Goal: Information Seeking & Learning: Check status

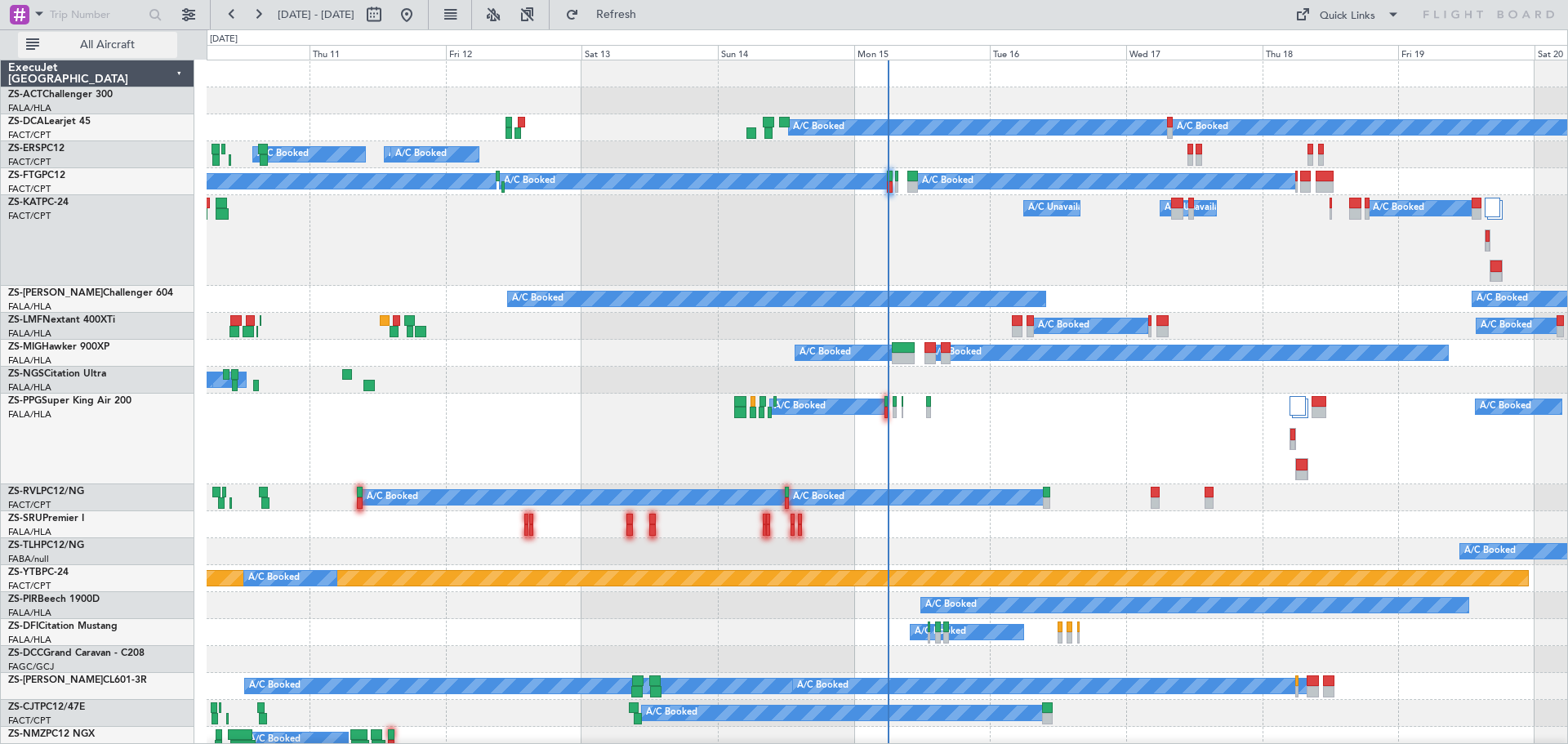
click at [54, 45] on span "All Aircraft" at bounding box center [108, 45] width 129 height 11
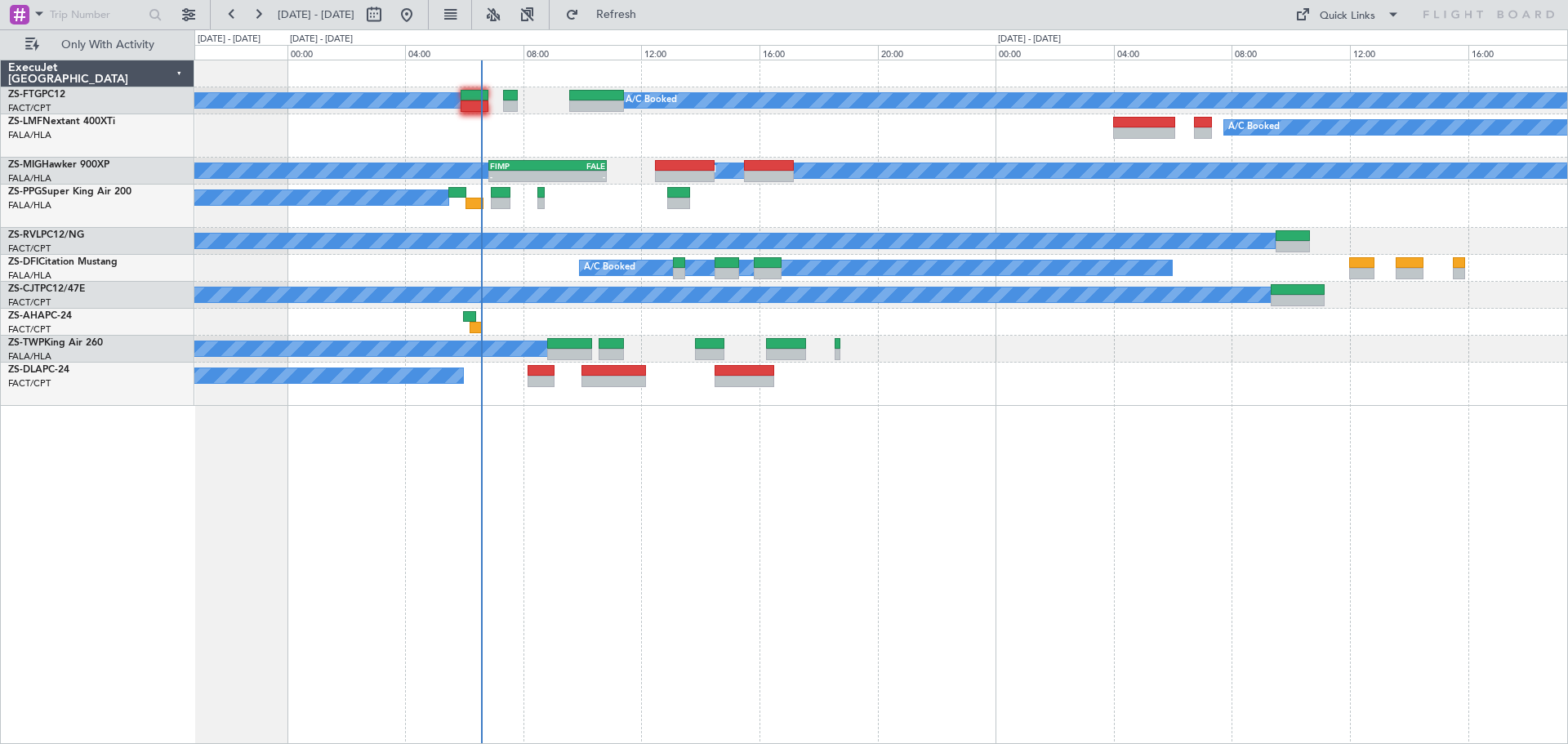
click at [1088, 501] on div "A/C Booked A/C Booked A/C Booked 2 Flight Legs A/C Booked A/C Booked A/C Booked…" at bounding box center [881, 402] width 1374 height 685
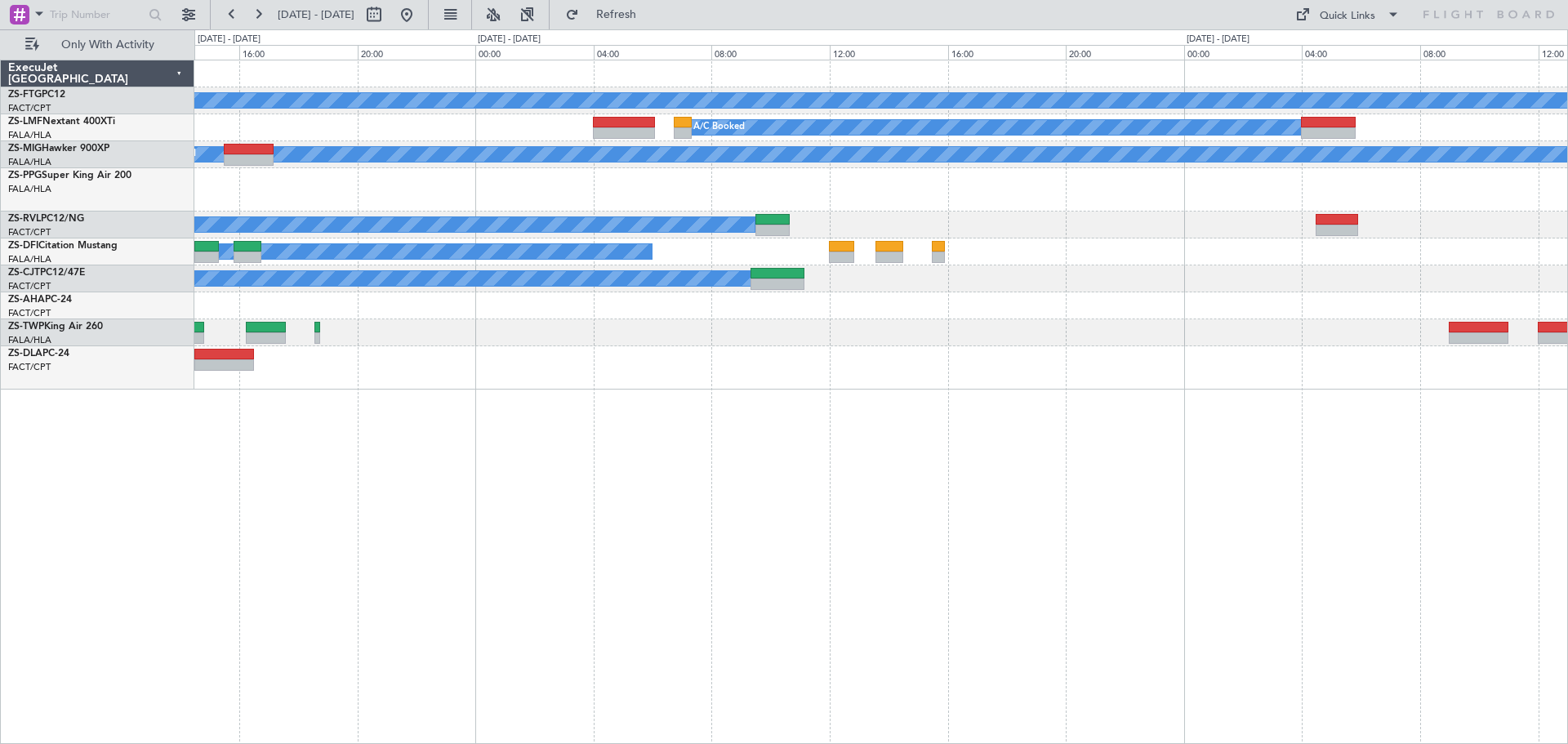
click at [862, 572] on div "A/C Booked A/C Booked A/C Booked A/C Booked A/C Booked - - FIMP 06:50 Z FALE 10…" at bounding box center [881, 402] width 1374 height 685
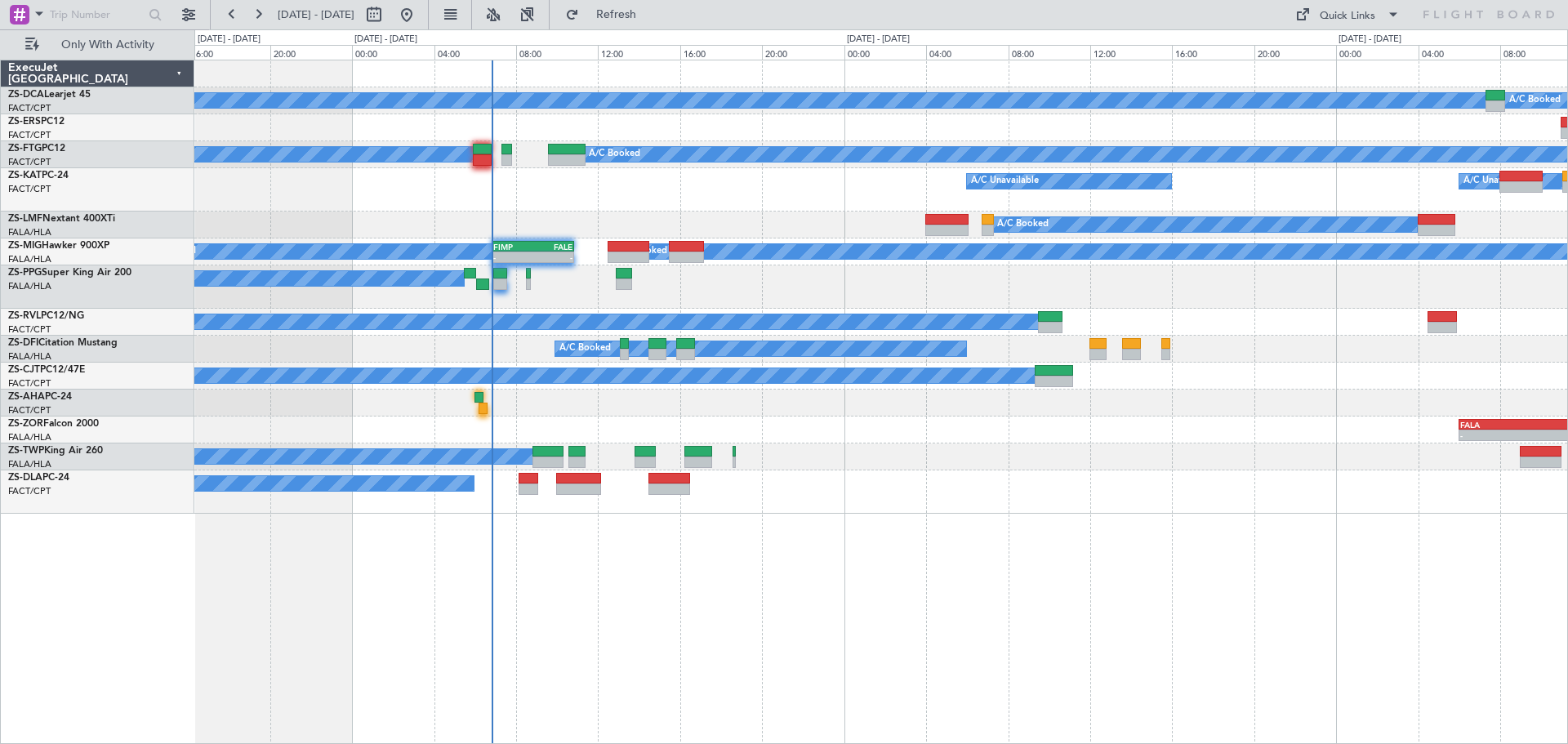
click at [769, 638] on div "A/C Booked A/C Booked A/C Booked A/C Booked A/C Unavailable A/C Unavailable A/C…" at bounding box center [881, 402] width 1374 height 685
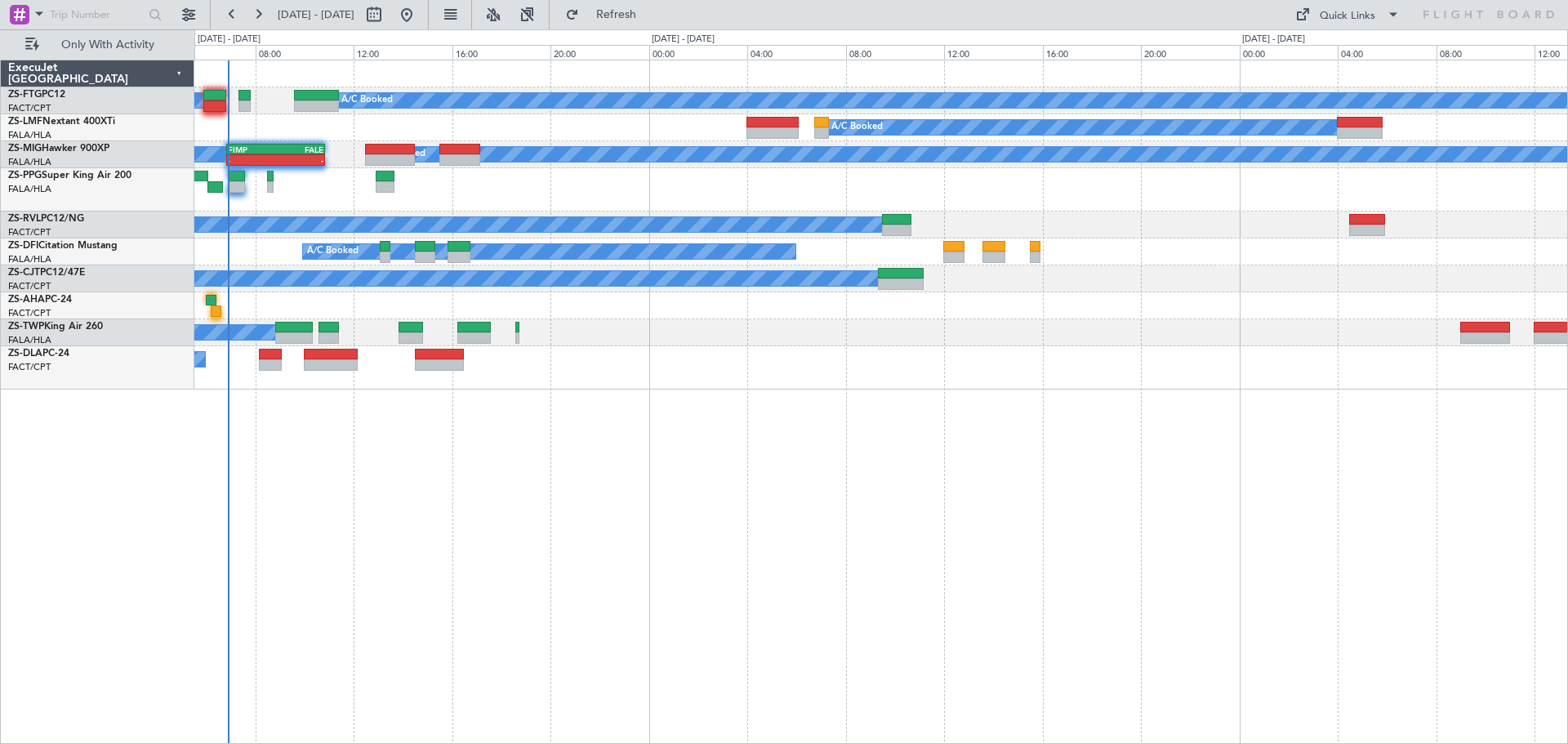
click at [1044, 524] on div "A/C Booked A/C Booked A/C Booked A/C Booked A/C Booked A/C Booked - - FIMP 06:5…" at bounding box center [881, 402] width 1374 height 685
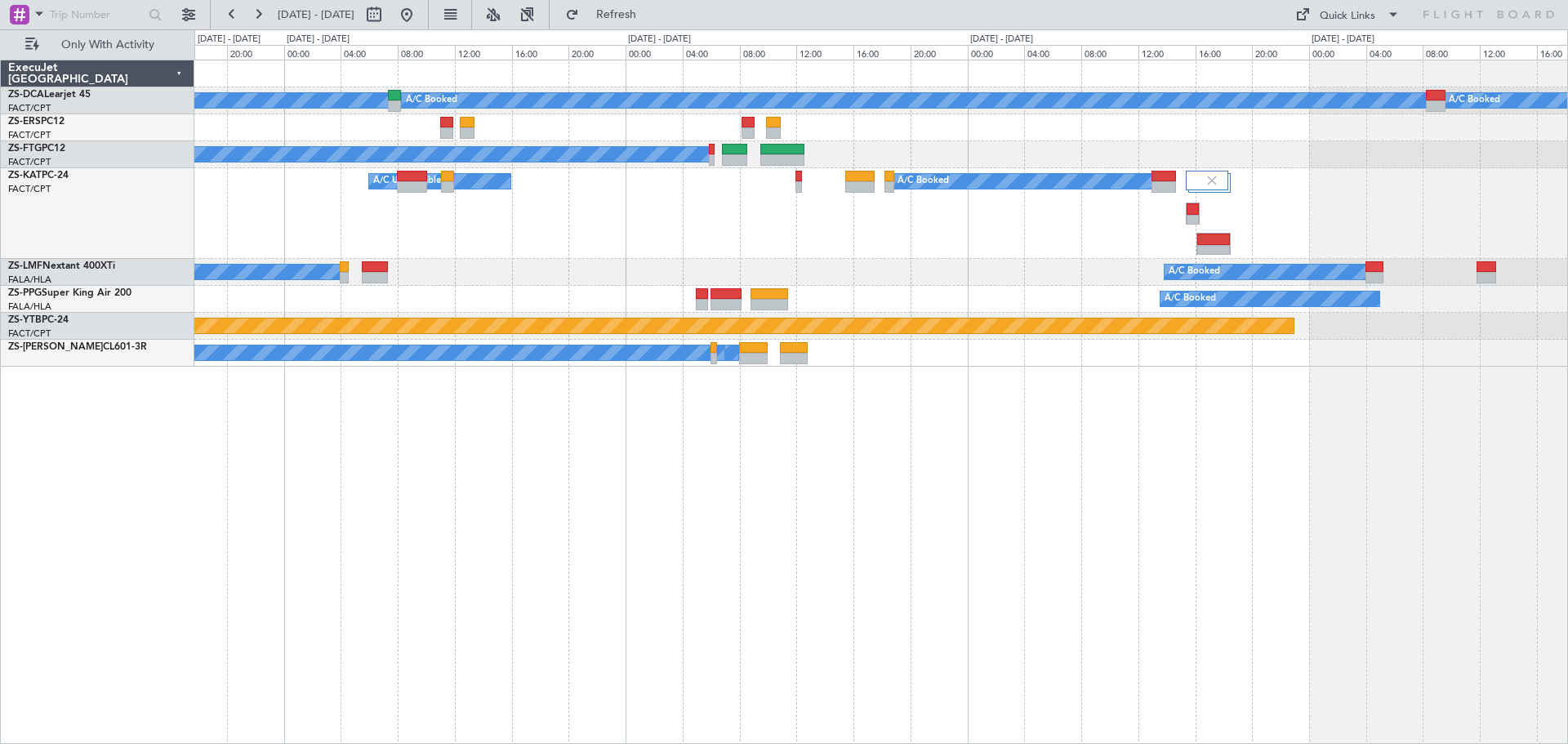
click at [1357, 531] on div "A/C Booked A/C Booked A/C Booked A/C Booked A/C Booked A/C Booked A/C Unavailab…" at bounding box center [881, 402] width 1374 height 685
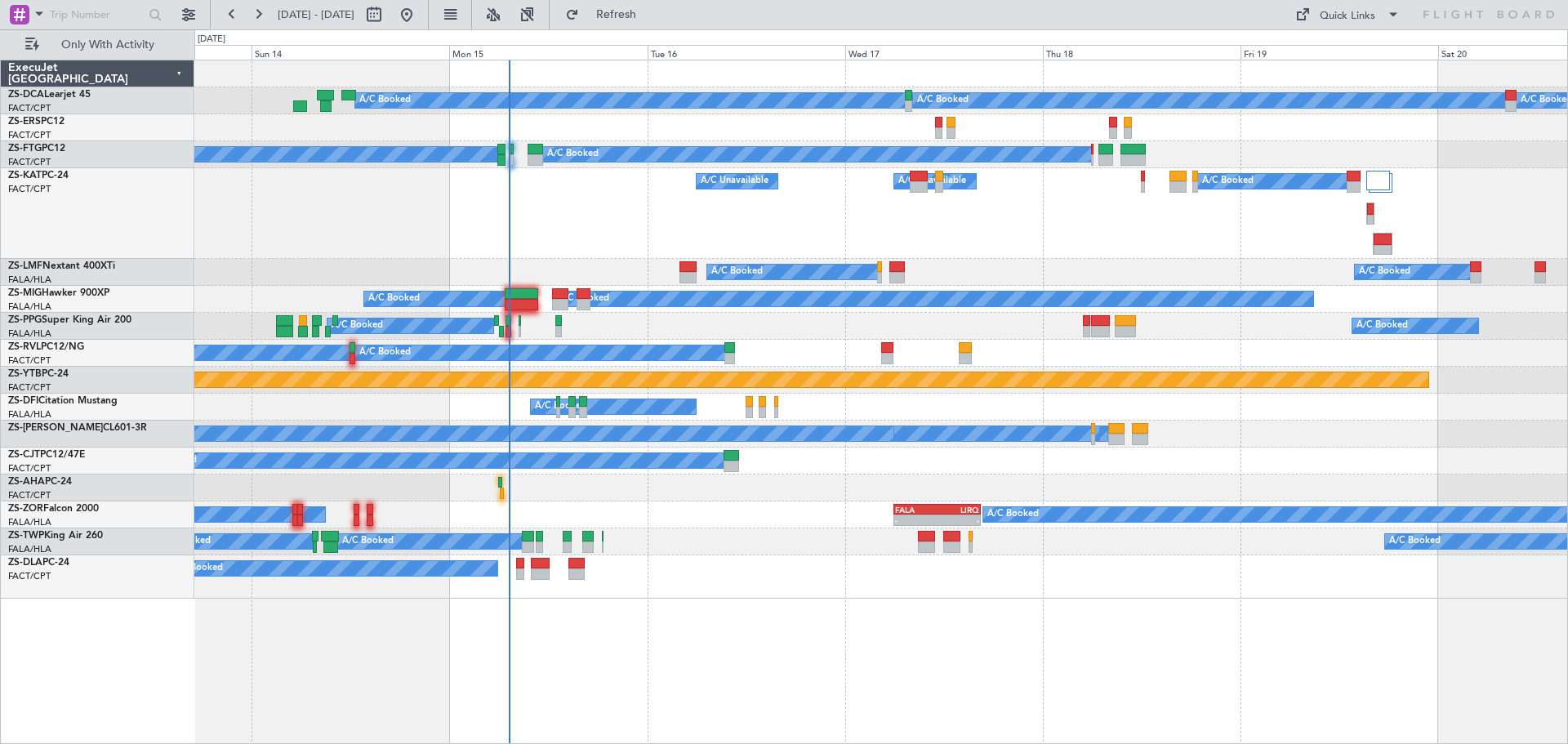
click at [766, 539] on div "A/C Booked A/C Booked A/C Booked A/C Booked A/C Booked A/C Booked A/C Booked A/…" at bounding box center [881, 402] width 1374 height 685
